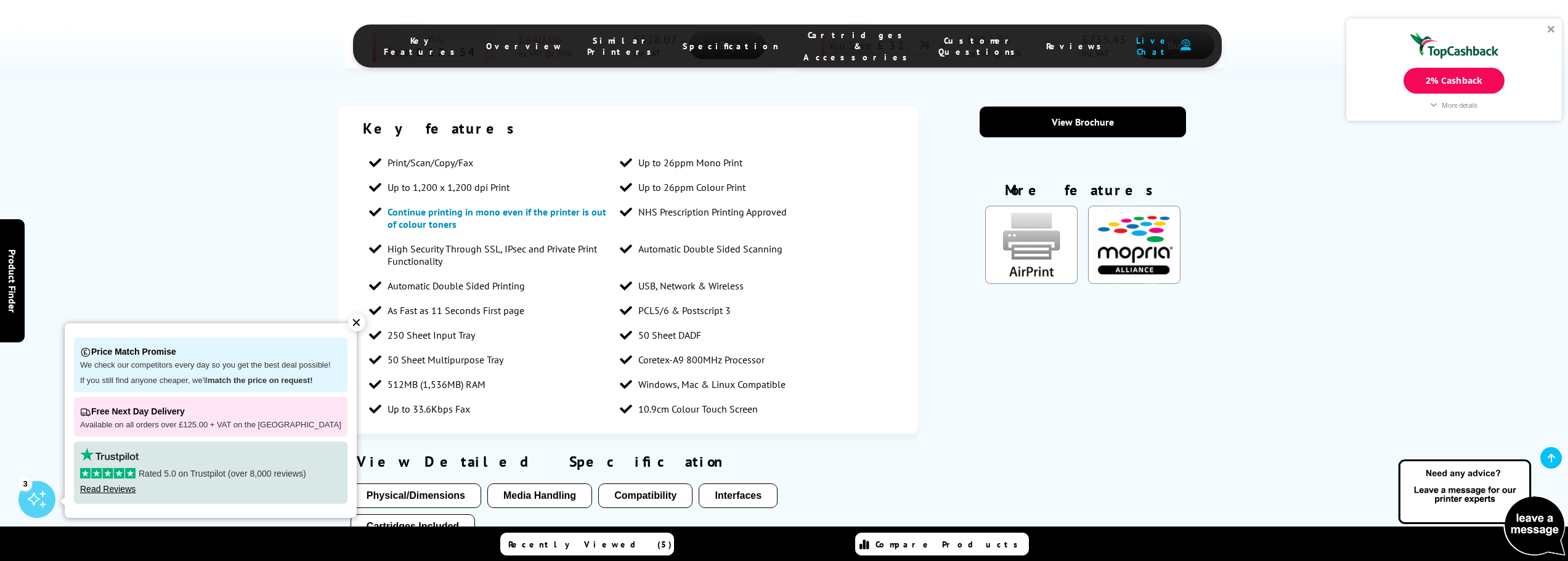
scroll to position [1108, 0]
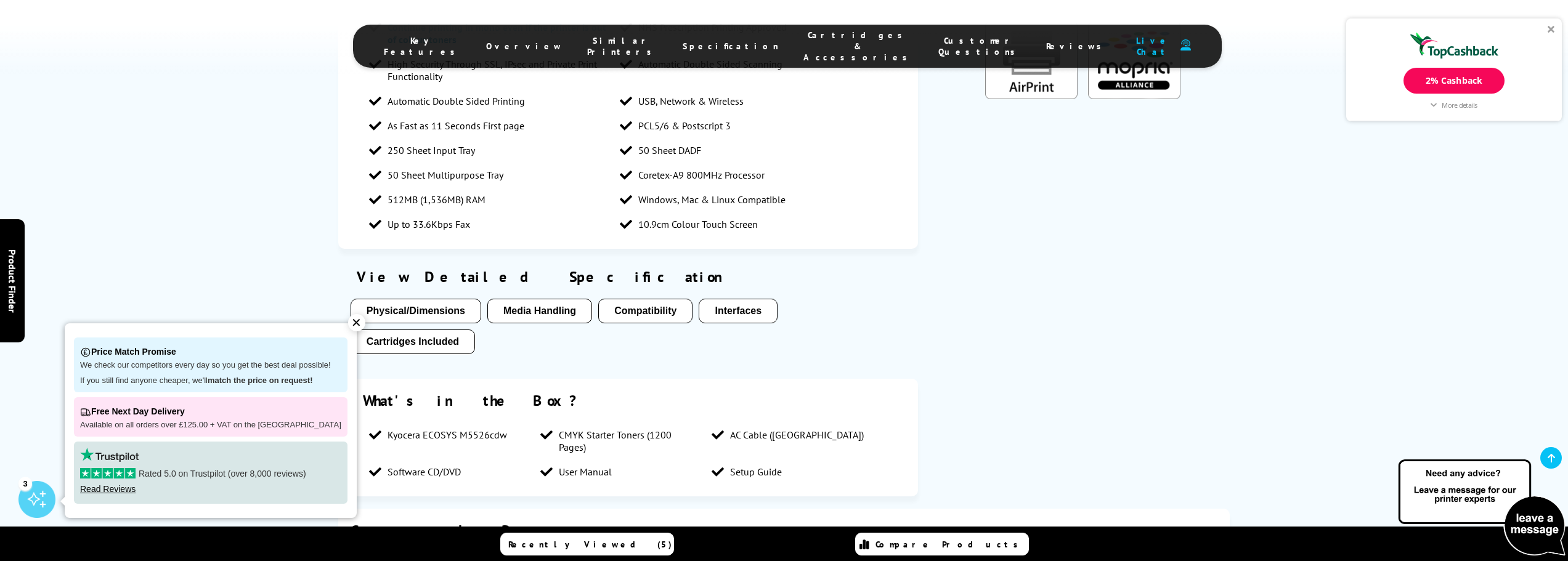
click at [529, 299] on button "Media Handling" at bounding box center [539, 311] width 105 height 25
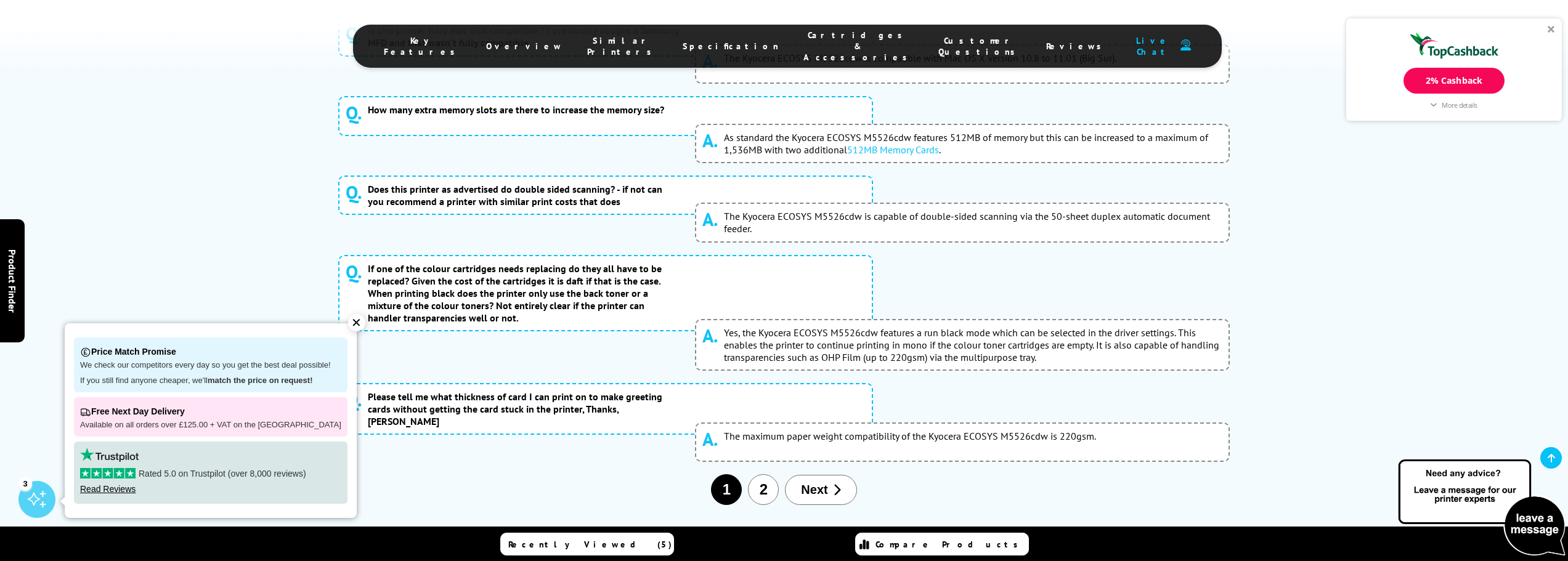
scroll to position [6282, 0]
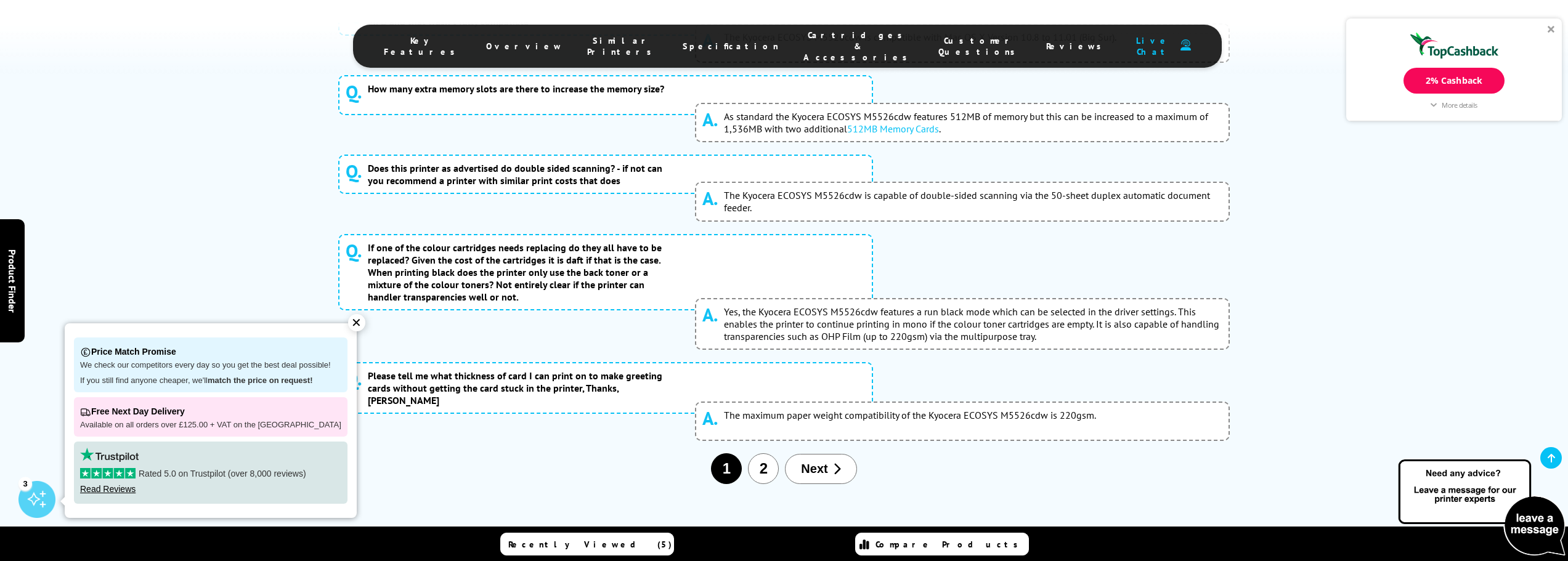
click at [765, 453] on button "2" at bounding box center [763, 469] width 31 height 31
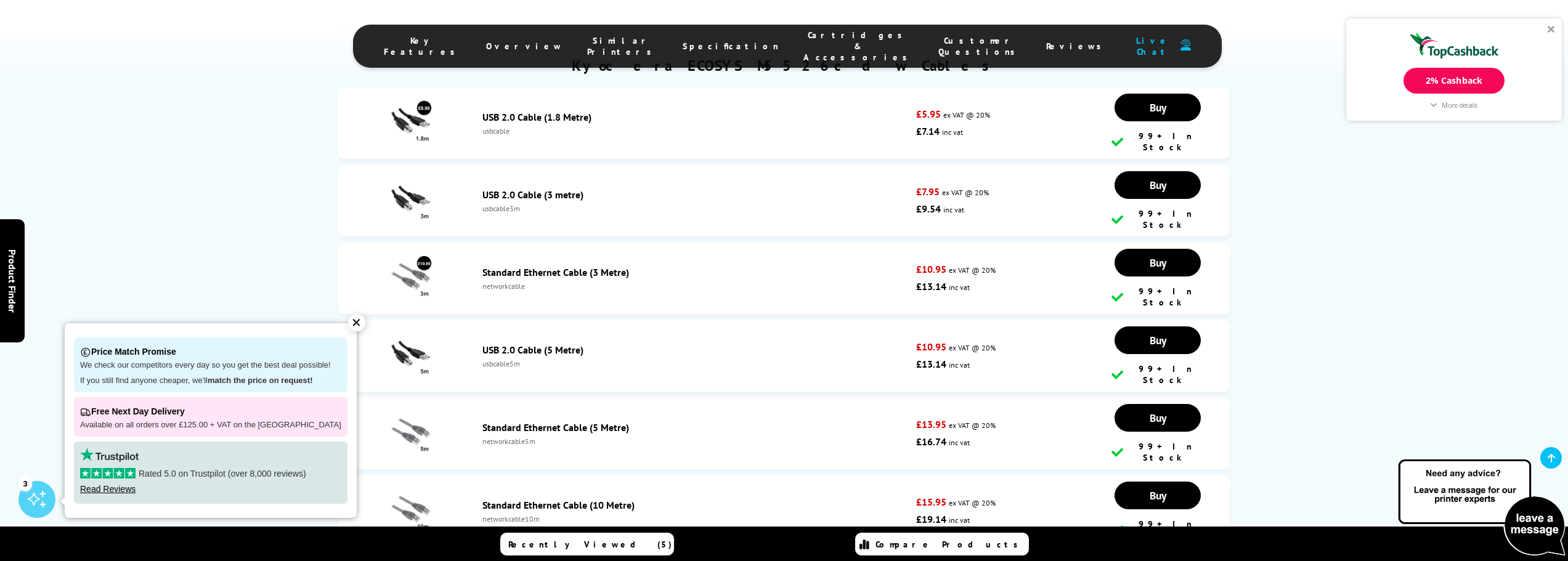
scroll to position [5454, 0]
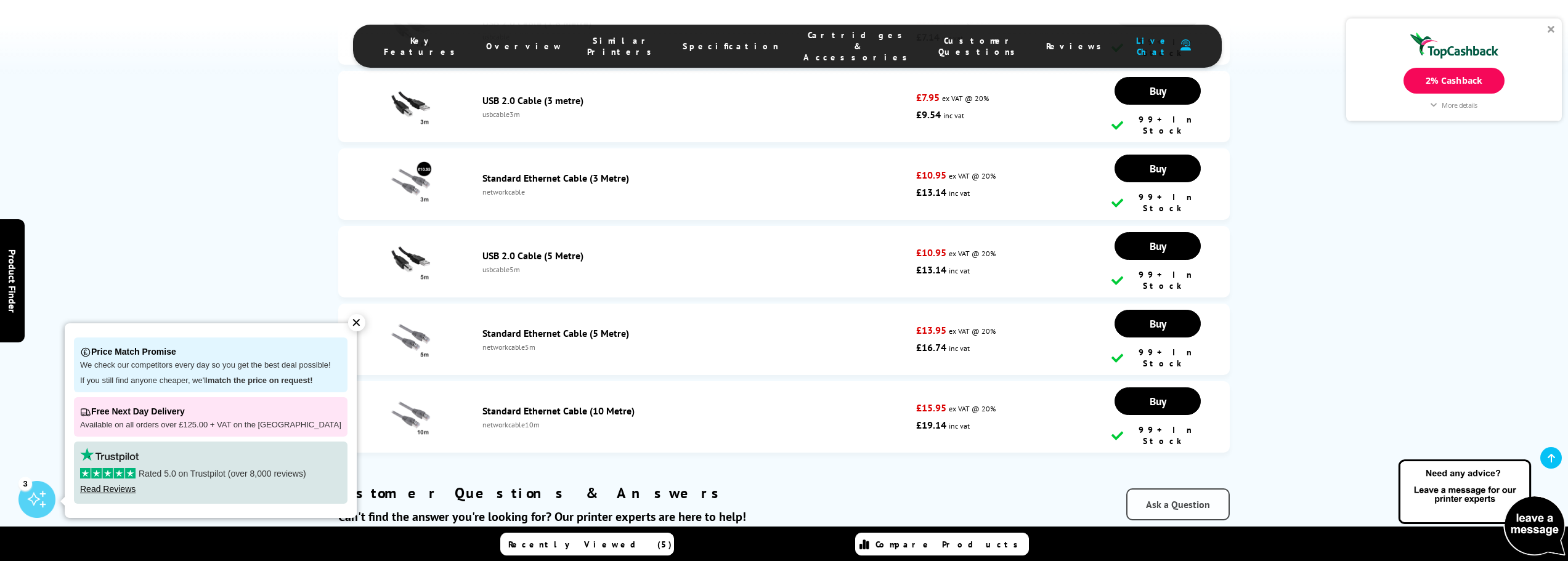
click at [1188, 488] on link "Ask a Question" at bounding box center [1178, 503] width 103 height 32
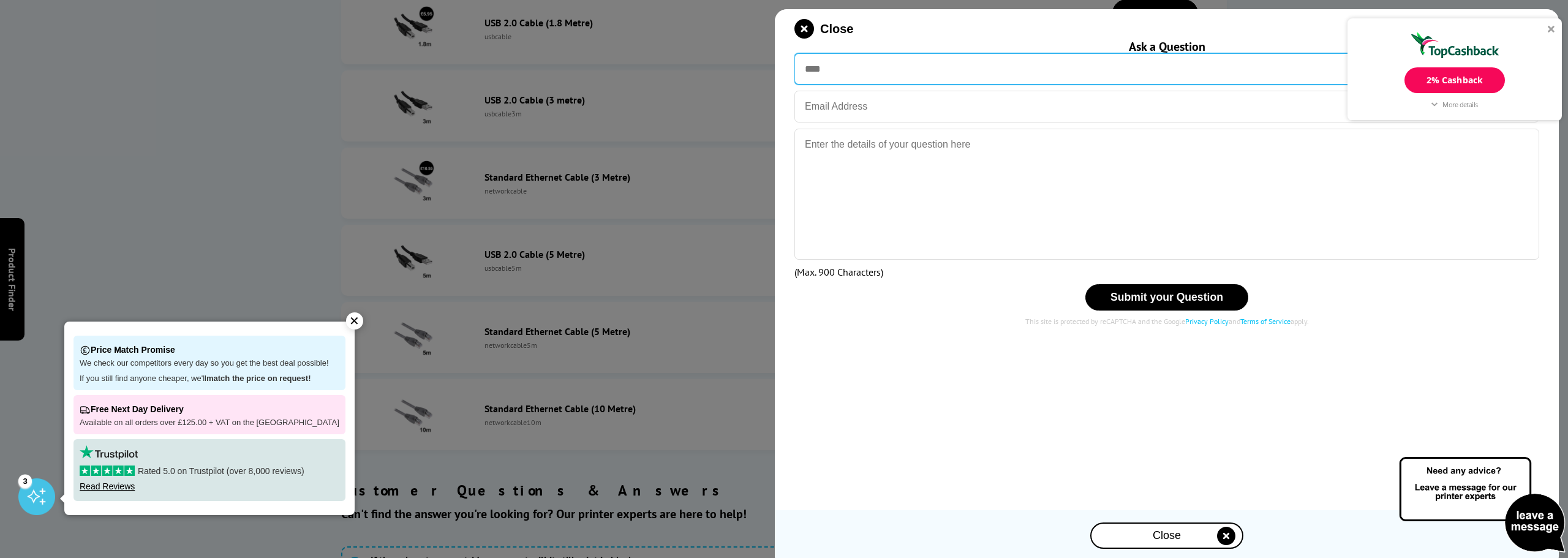
click at [884, 73] on input "text" at bounding box center [1166, 69] width 744 height 31
type input "**********"
type input "[PERSON_NAME][EMAIL_ADDRESS][DOMAIN_NAME]"
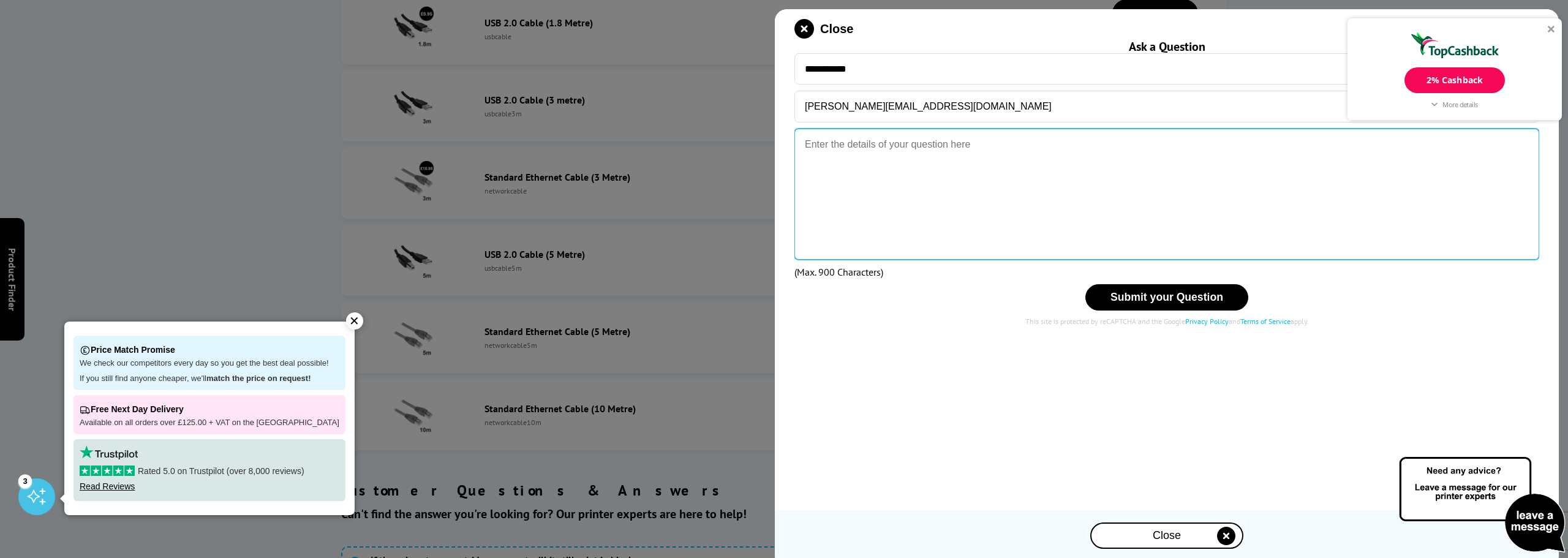
click at [916, 191] on textarea at bounding box center [1166, 194] width 744 height 131
drag, startPoint x: 985, startPoint y: 143, endPoint x: 981, endPoint y: 149, distance: 7.2
type textarea "Can it handle a3 paper at all - even in manual feed?"
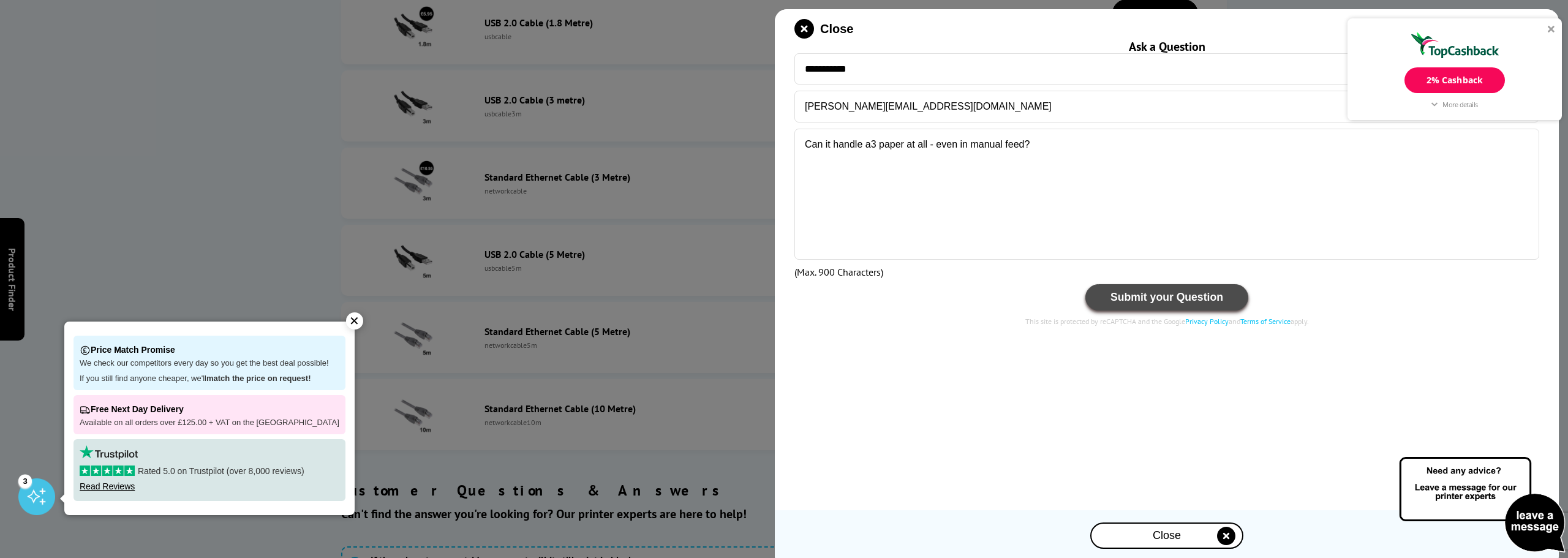
click at [1131, 293] on span "Submit your Question" at bounding box center [1167, 296] width 113 height 12
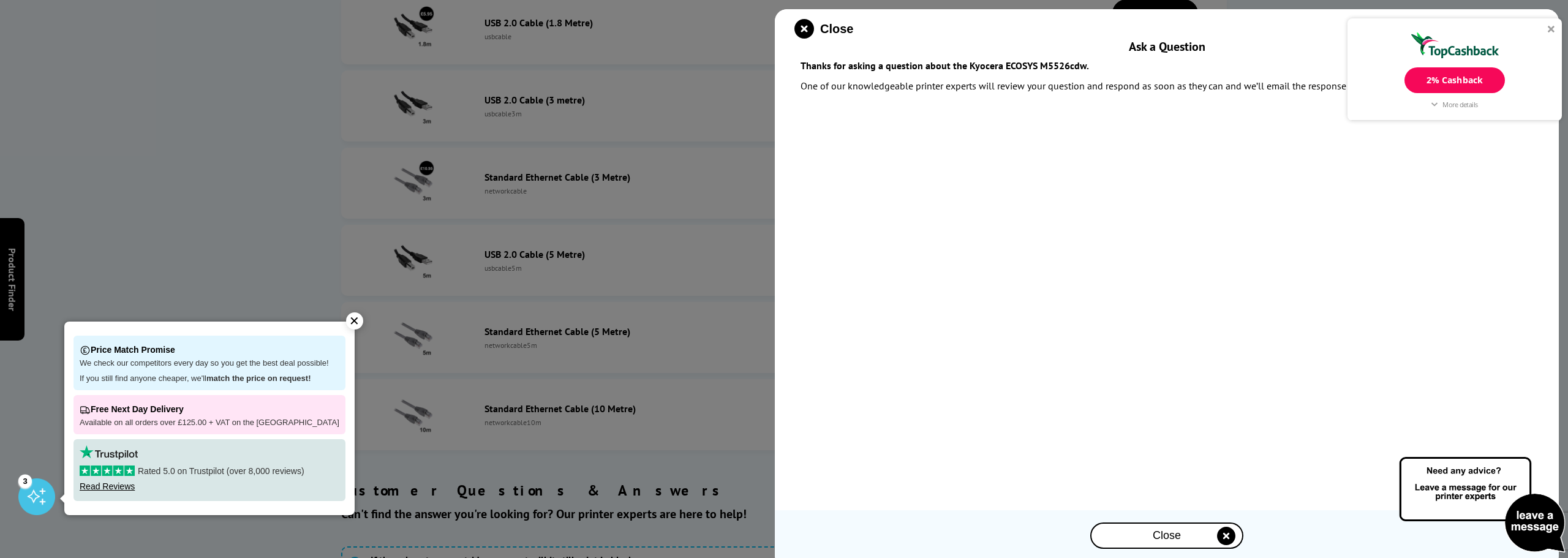
click at [228, 144] on div at bounding box center [784, 279] width 1568 height 558
click at [805, 32] on icon "close modal" at bounding box center [804, 29] width 20 height 20
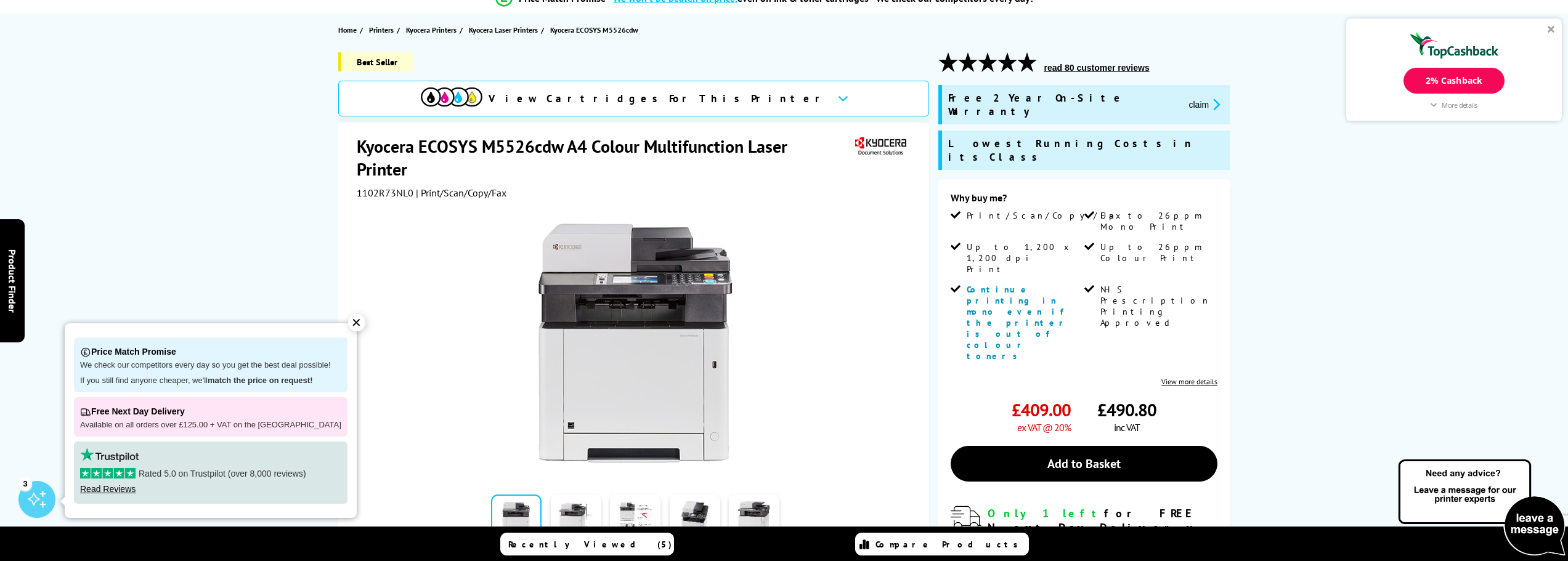
scroll to position [0, 0]
